Goal: Communication & Community: Answer question/provide support

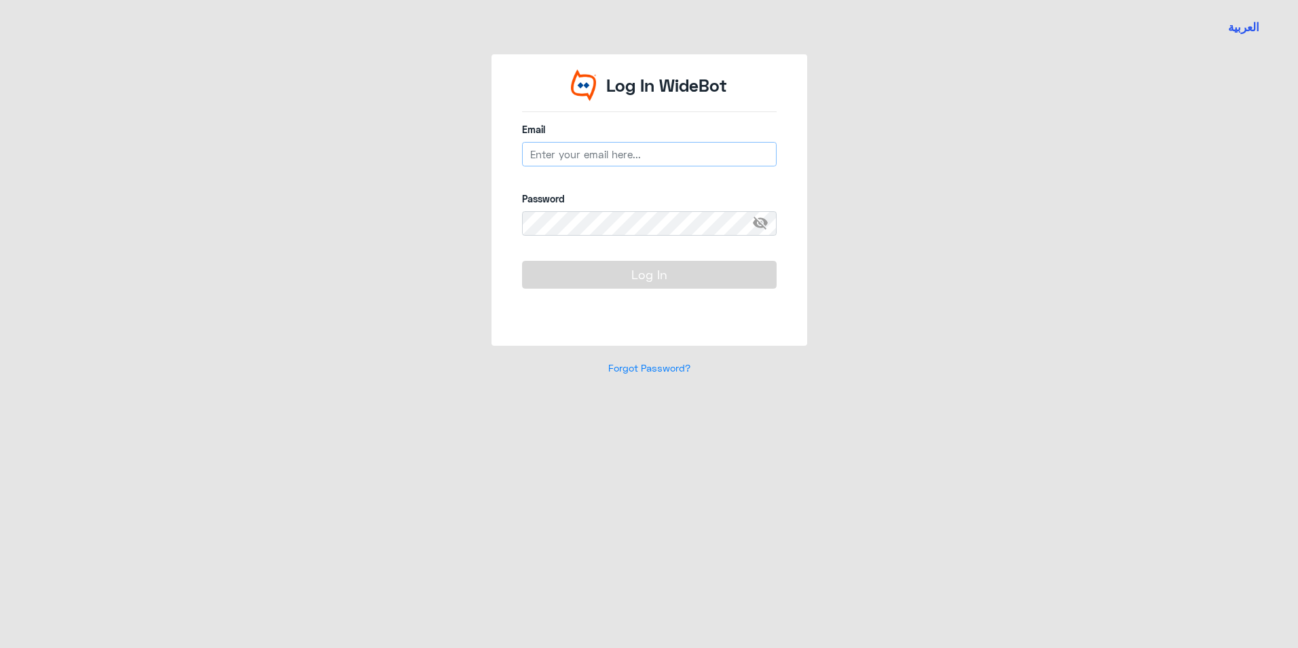
click at [730, 158] on input "email" at bounding box center [649, 154] width 255 height 24
type input "[EMAIL_ADDRESS][DOMAIN_NAME]"
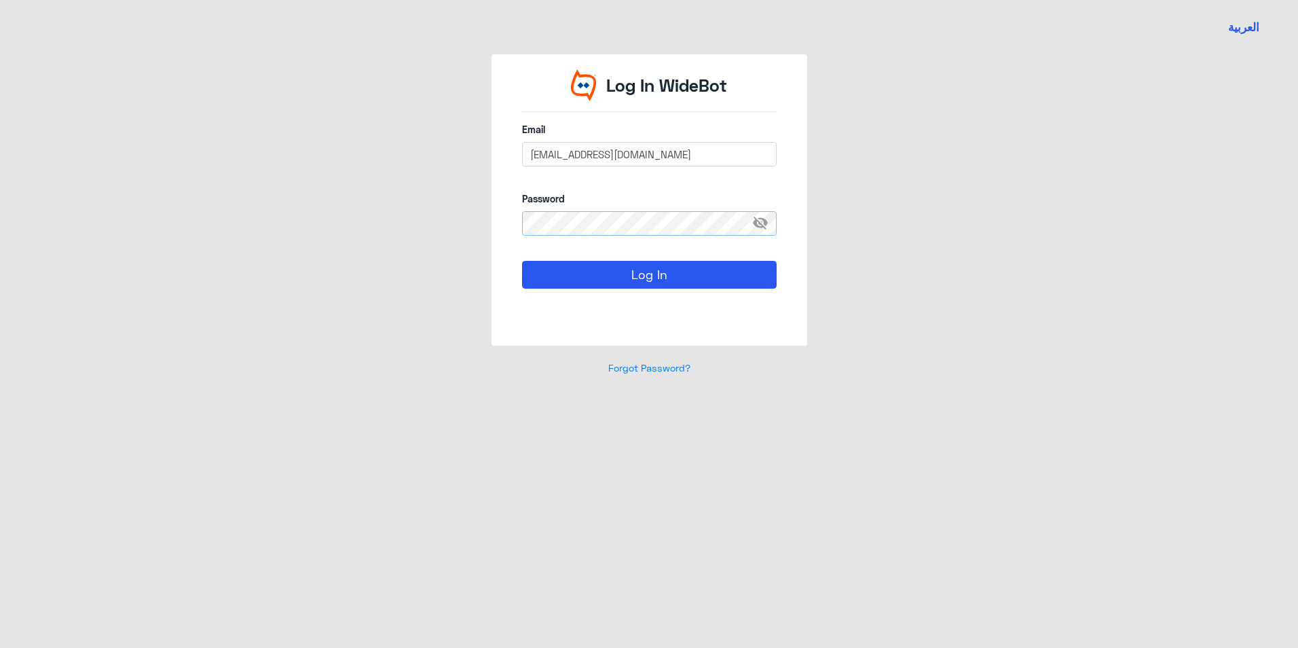
click at [522, 261] on button "Log In" at bounding box center [649, 274] width 255 height 27
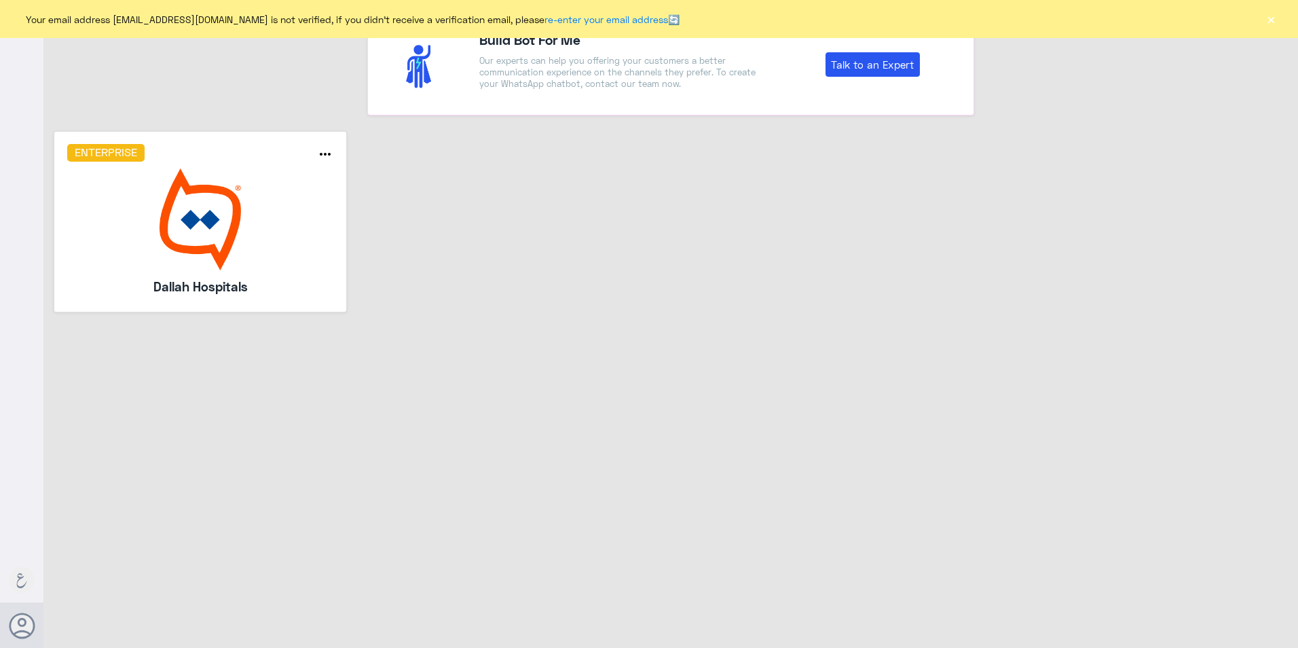
click at [246, 253] on img at bounding box center [200, 219] width 267 height 102
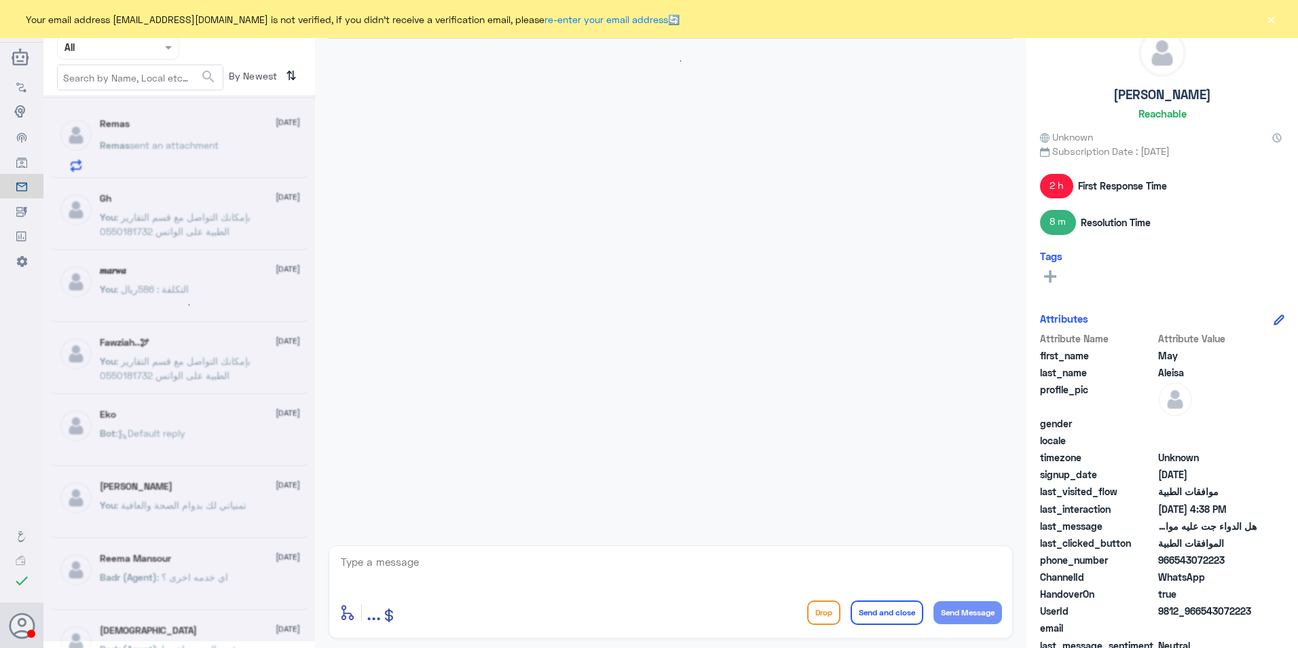
scroll to position [181, 0]
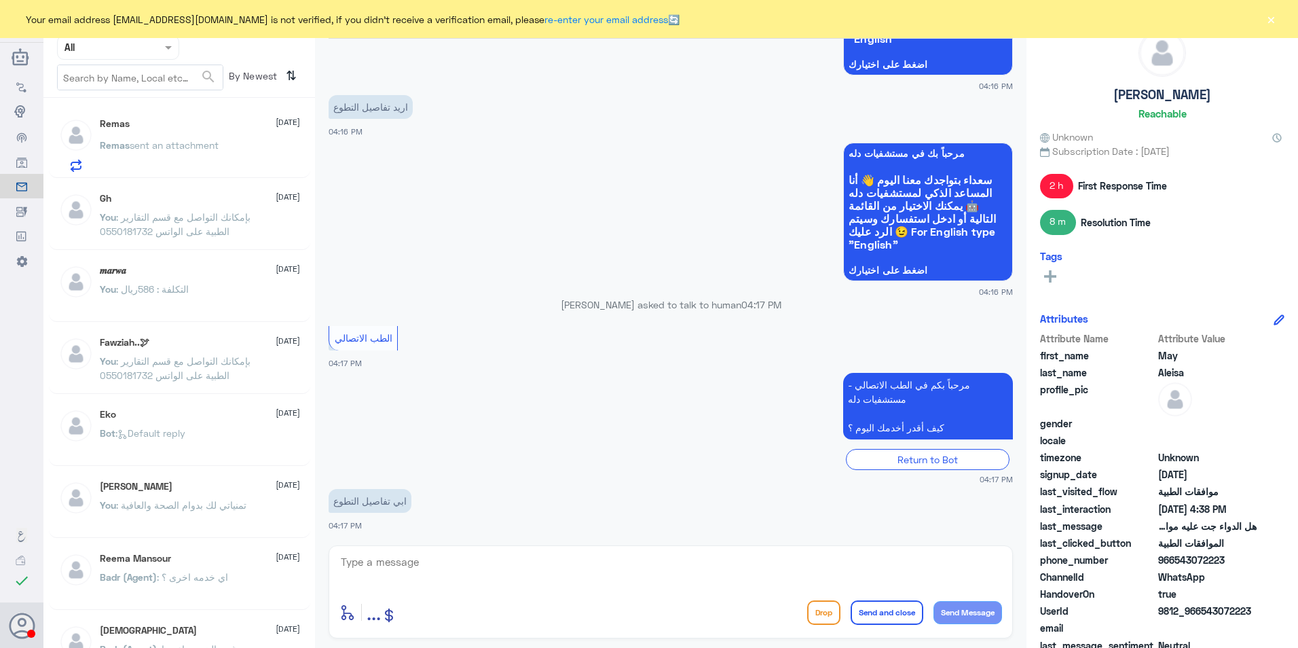
click at [1272, 19] on button "×" at bounding box center [1271, 19] width 14 height 14
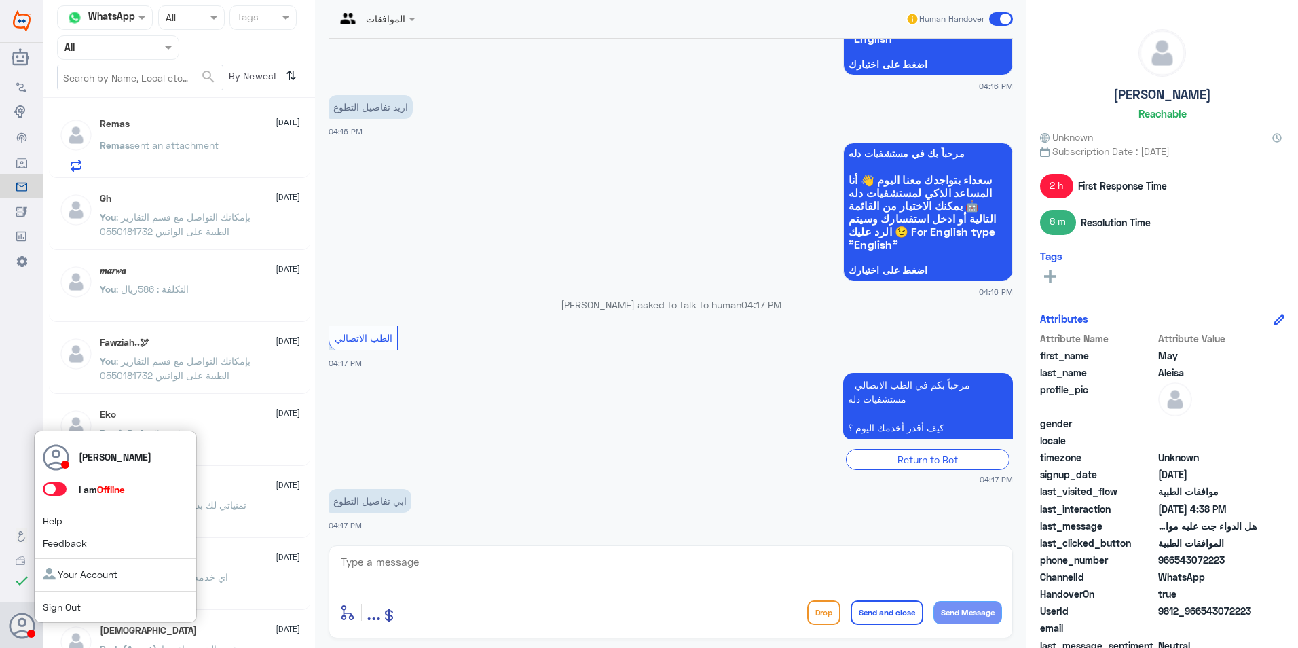
click at [60, 490] on span at bounding box center [55, 489] width 24 height 14
click at [0, 0] on input "checkbox" at bounding box center [0, 0] width 0 height 0
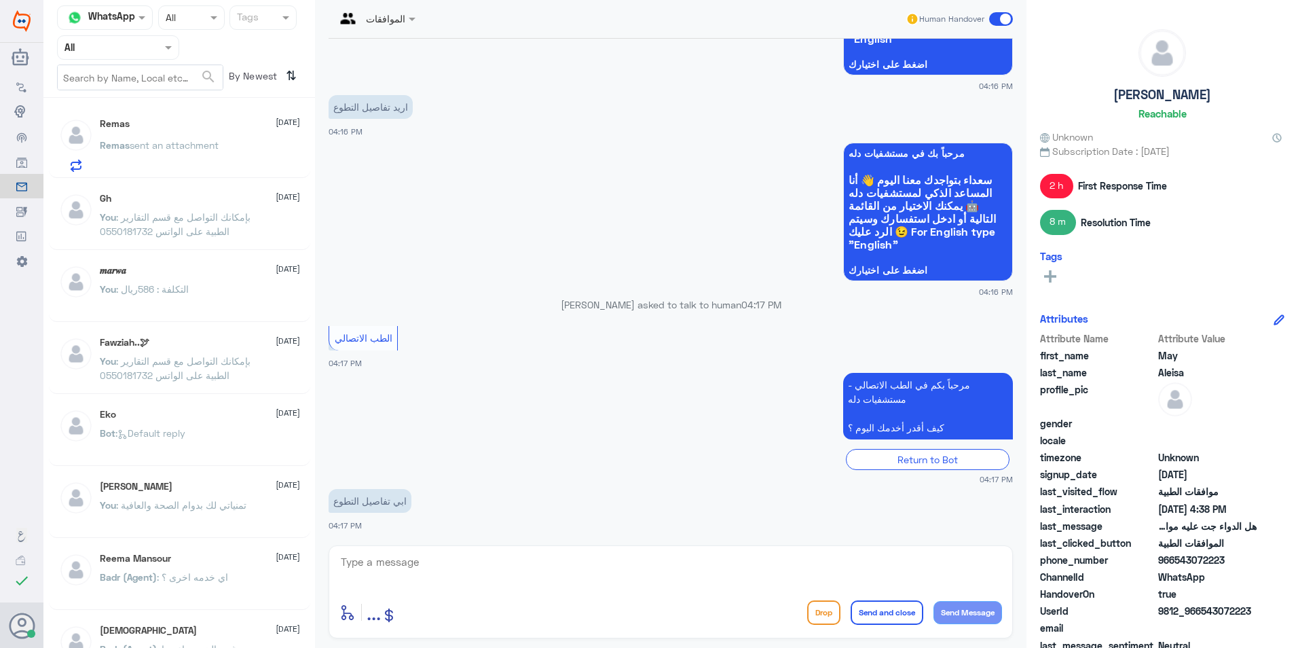
click at [517, 562] on textarea at bounding box center [670, 569] width 662 height 33
click at [524, 565] on textarea at bounding box center [670, 569] width 662 height 33
type textarea "l"
type textarea "مرحبا معاك [PERSON_NAME] من الطب الاتصالي - مستشفيات دله"
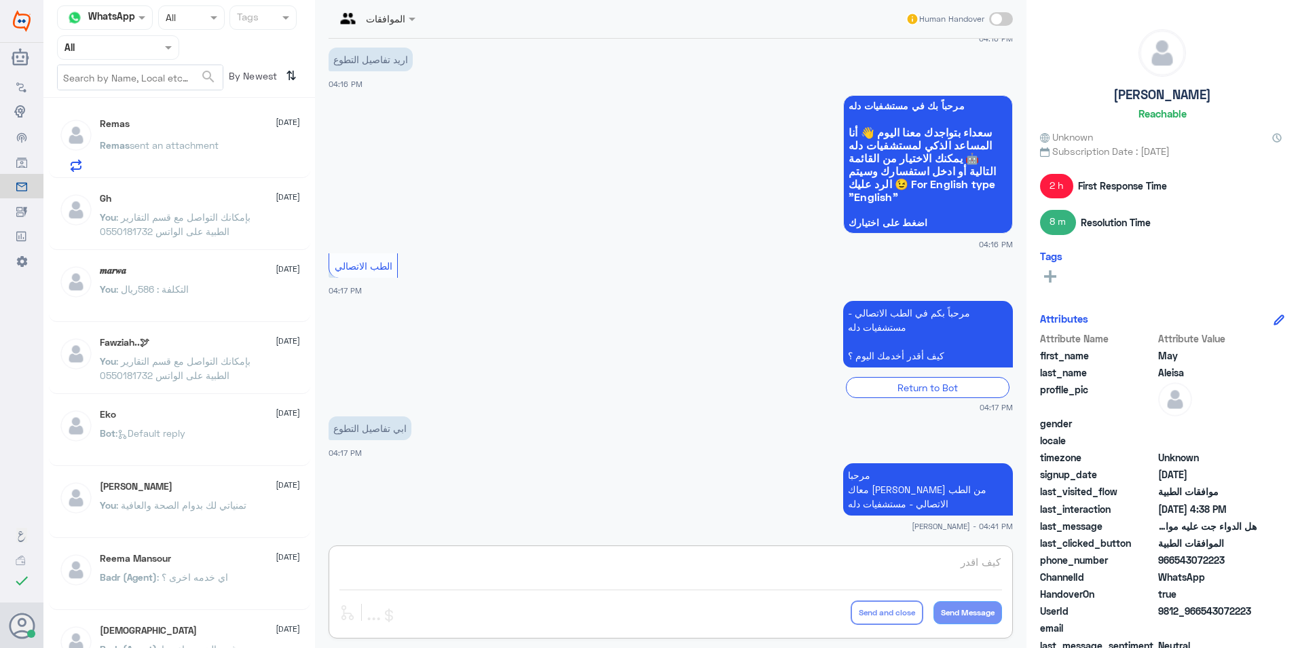
scroll to position [228, 0]
type textarea "كيف اقدر اساعدك ؟"
drag, startPoint x: 913, startPoint y: 562, endPoint x: 1010, endPoint y: 565, distance: 97.1
click at [1010, 565] on div "الموافقات Human Handover [DATE] السلام عليكم 04:16 PM مرحباً بك في مستشفيات دله…" at bounding box center [670, 326] width 711 height 652
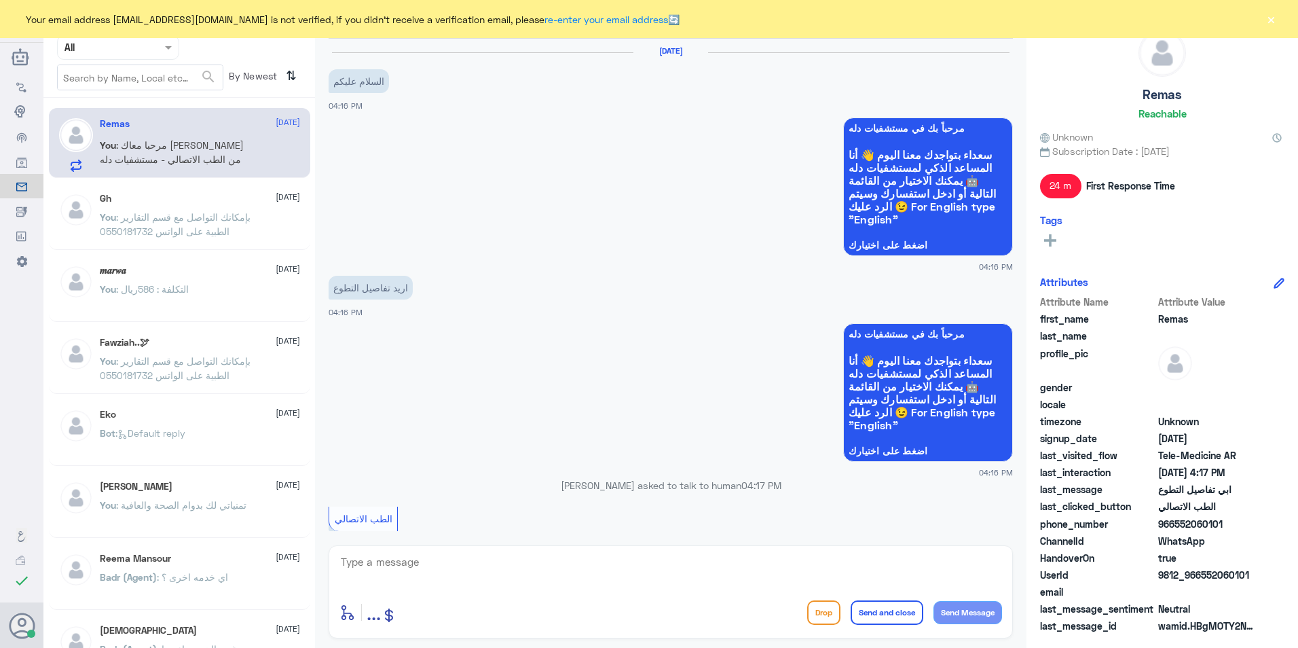
scroll to position [277, 0]
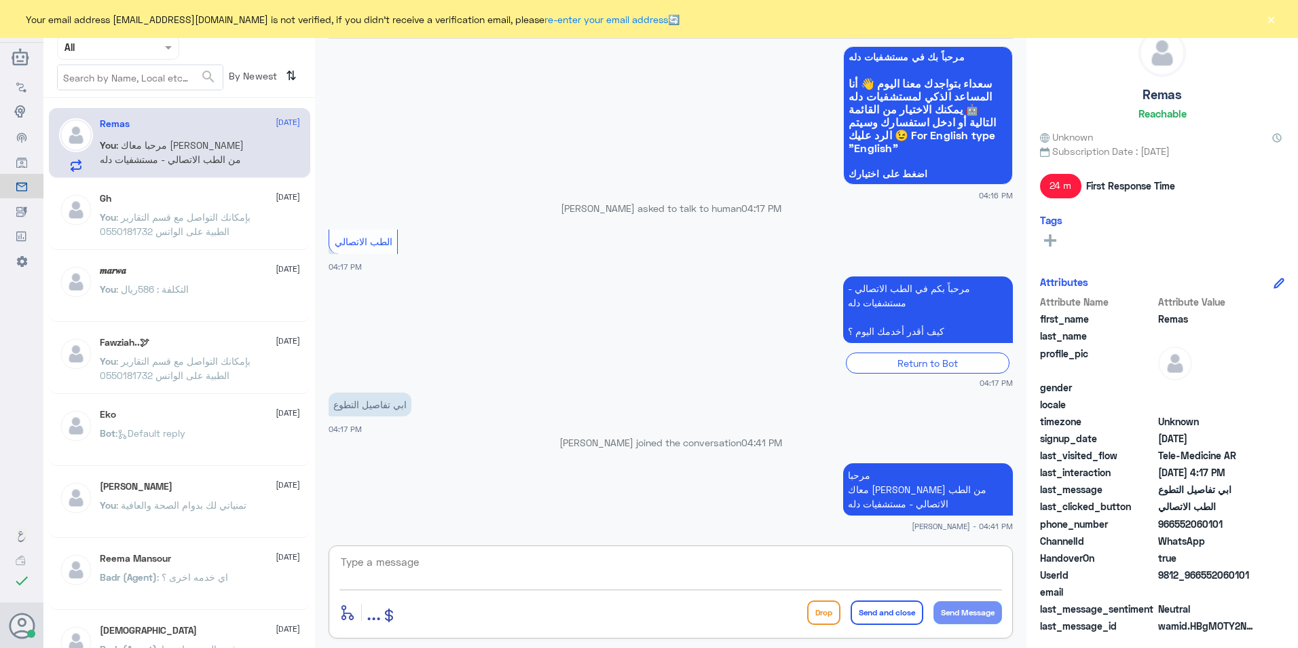
click at [745, 570] on textarea at bounding box center [670, 569] width 662 height 33
click at [1271, 22] on button "×" at bounding box center [1271, 19] width 14 height 14
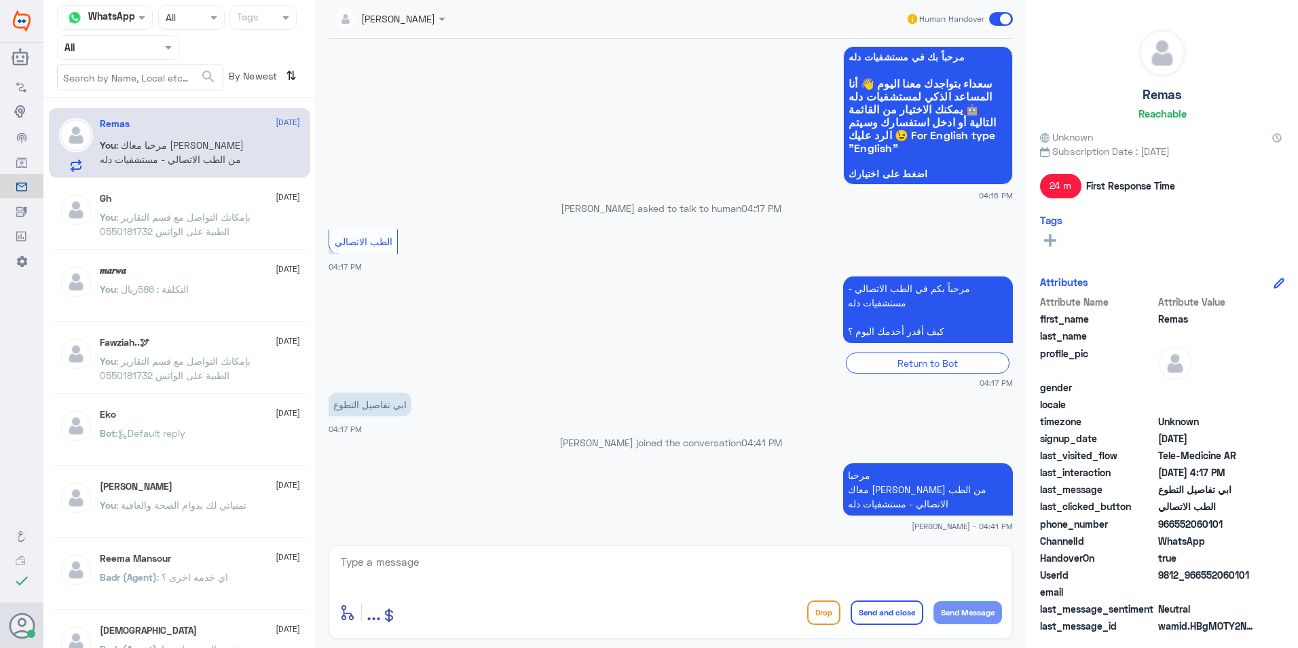
click at [750, 576] on textarea at bounding box center [670, 569] width 662 height 33
type textarea "كيف اقدر اساعدك ؟"
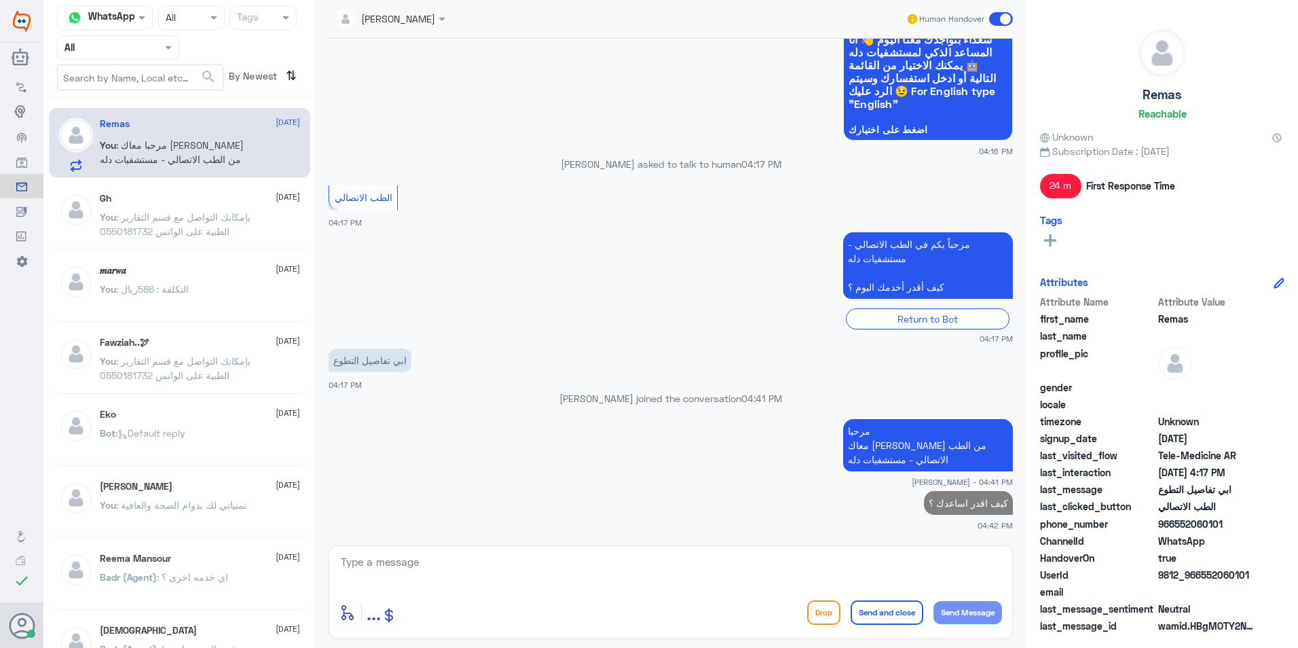
click at [212, 205] on div "Gh 18 September You : بإمكانك التواصل مع قسم التقارير الطبية على الواتس 0550181…" at bounding box center [200, 218] width 200 height 51
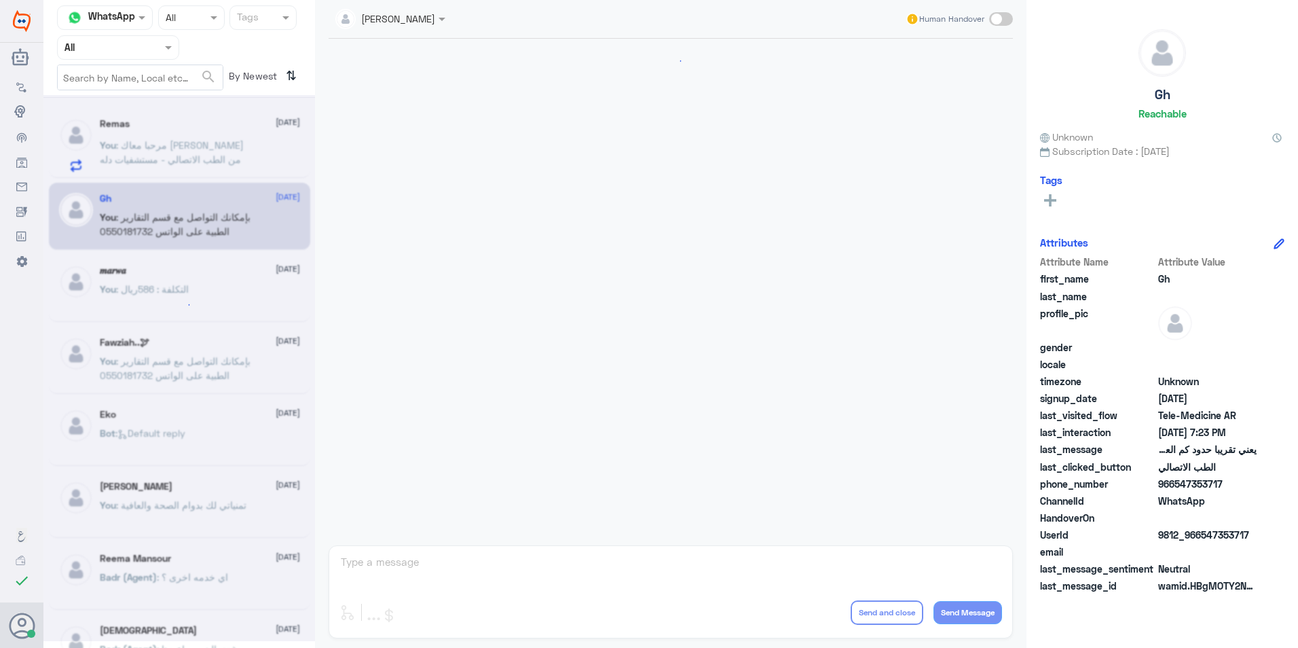
scroll to position [572, 0]
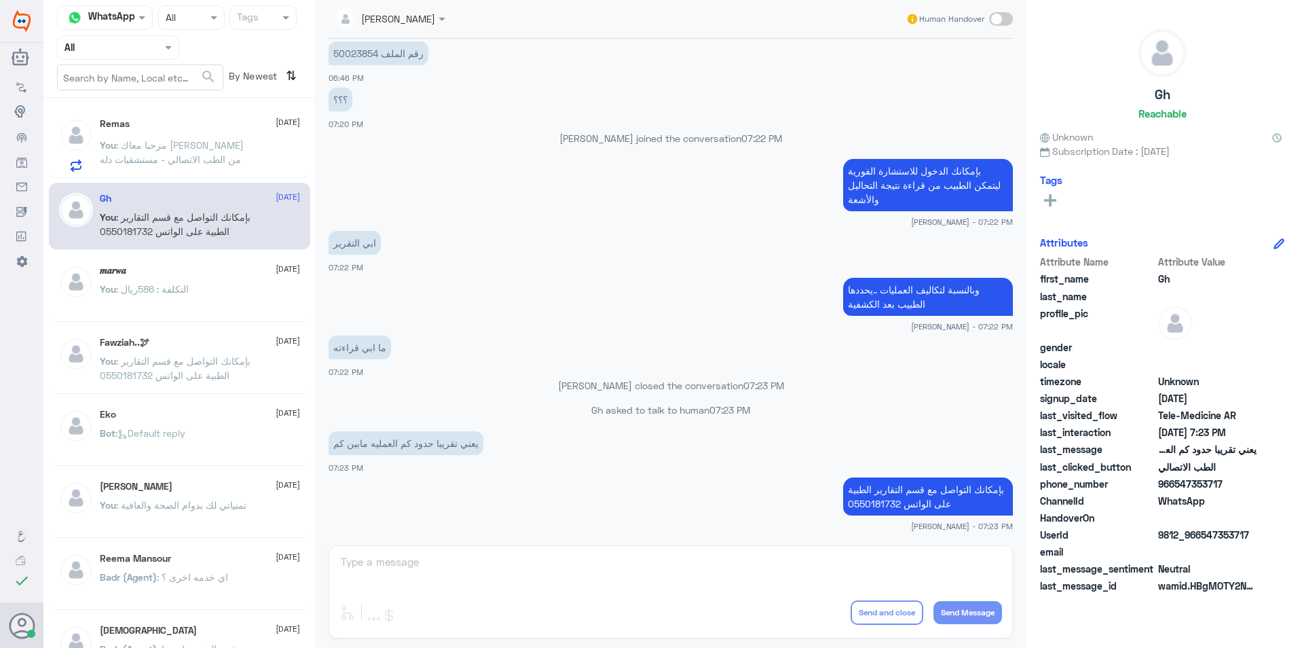
click at [211, 132] on div "Remas 24 September You : مرحبا معاك عبدالكريم من الطب الاتصالي - مستشفيات دله" at bounding box center [200, 145] width 200 height 54
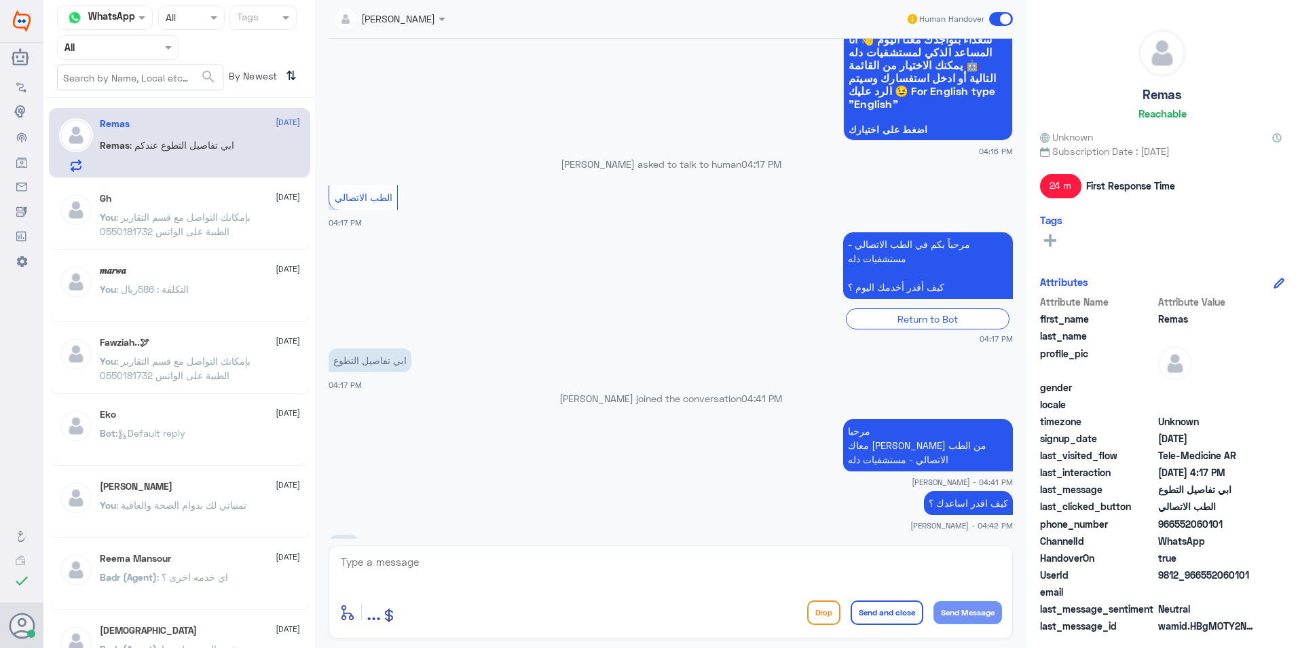
scroll to position [413, 0]
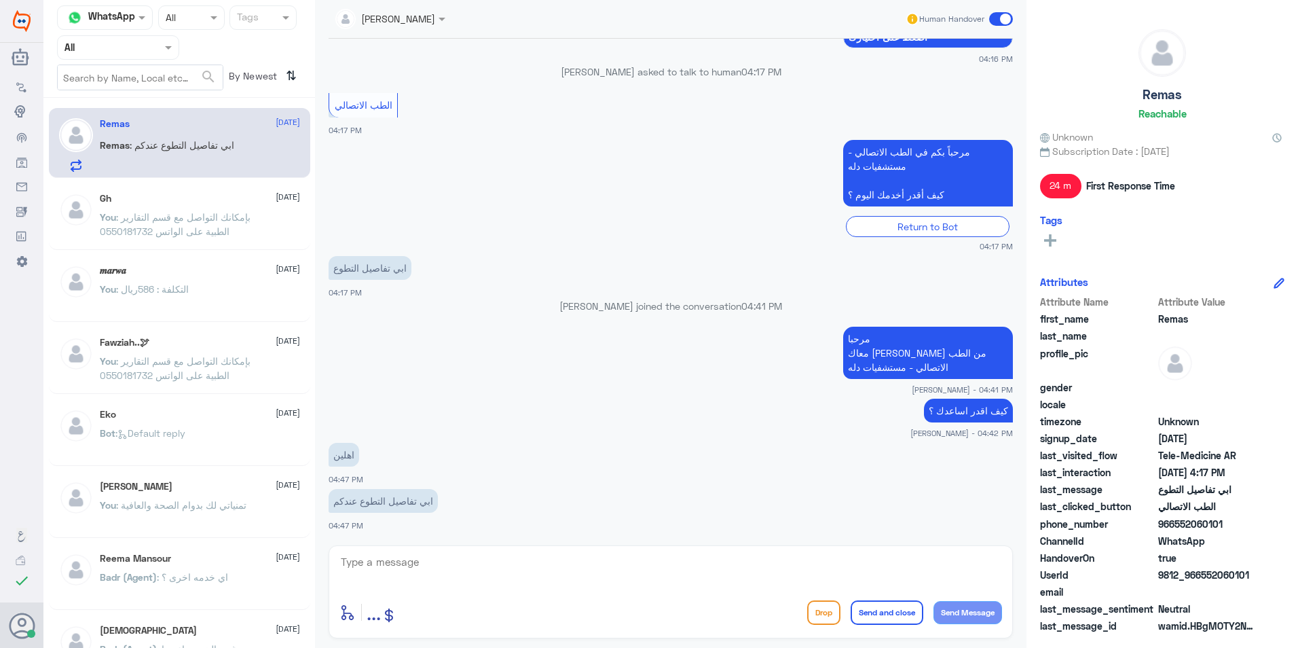
click at [713, 565] on textarea at bounding box center [670, 569] width 662 height 33
type textarea "هنا الطب الاتصالي للمواعيد عن بعد ولخدمة الاستشارة الفورية عن طريق التطبيق"
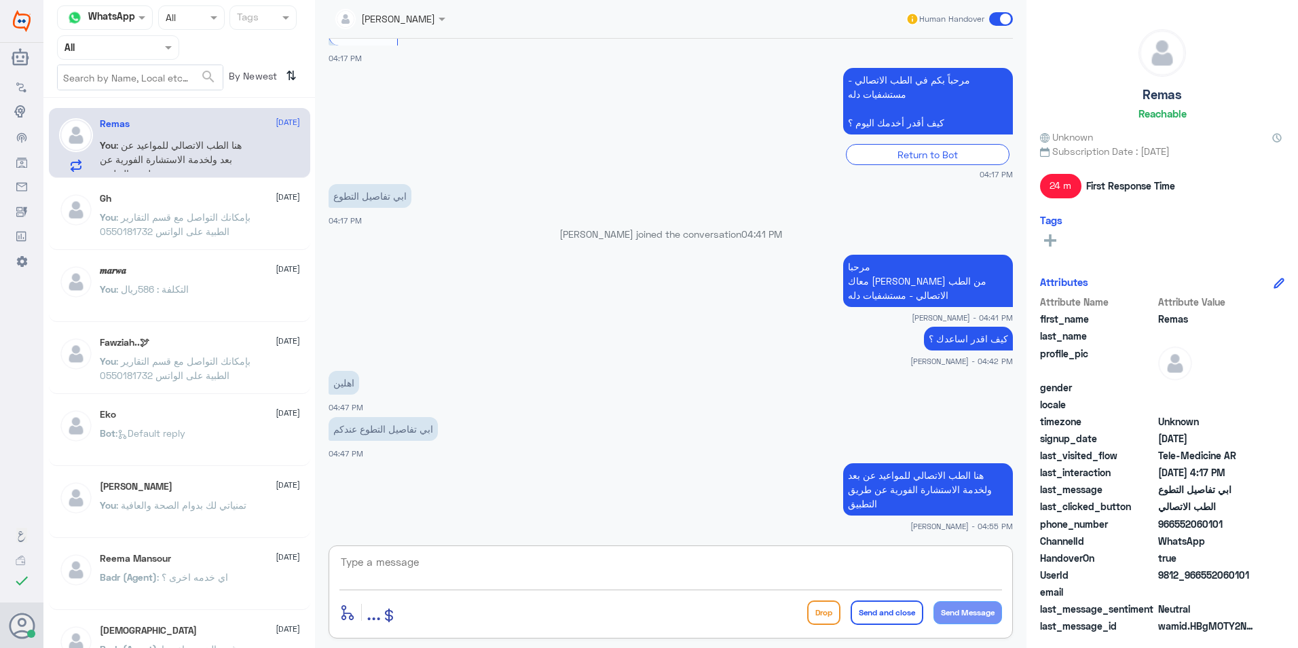
click at [996, 19] on span at bounding box center [1001, 19] width 24 height 14
click at [0, 0] on input "checkbox" at bounding box center [0, 0] width 0 height 0
